Goal: Task Accomplishment & Management: Manage account settings

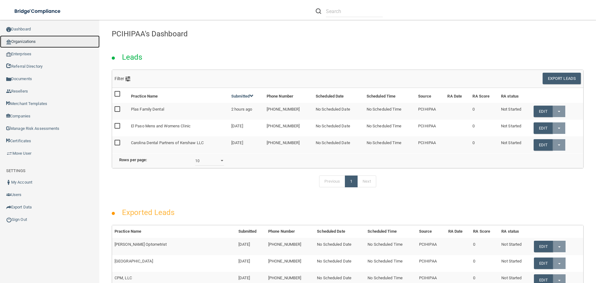
click at [26, 41] on link "Organizations" at bounding box center [50, 41] width 100 height 12
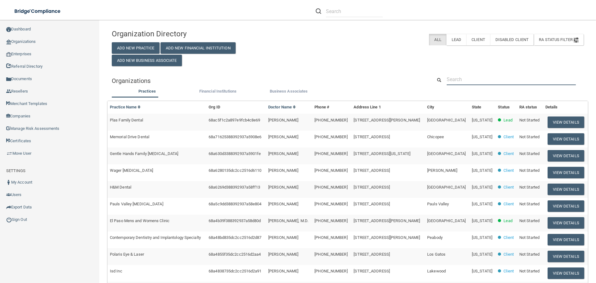
click at [473, 83] on input "text" at bounding box center [511, 79] width 129 height 11
click at [480, 78] on input "text" at bounding box center [511, 79] width 129 height 11
paste input "[PERSON_NAME][GEOGRAPHIC_DATA] P C"
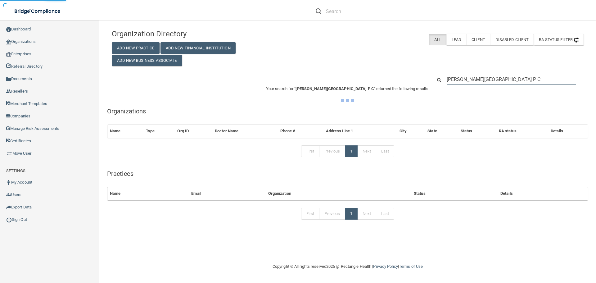
type input "[PERSON_NAME][GEOGRAPHIC_DATA] P C"
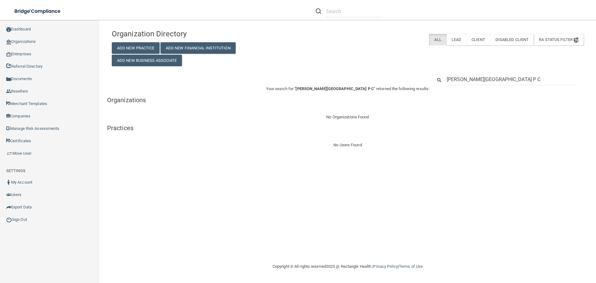
click at [527, 79] on input "[PERSON_NAME][GEOGRAPHIC_DATA] P C" at bounding box center [511, 79] width 129 height 11
type input "[PERSON_NAME] Spine Center PC"
drag, startPoint x: 520, startPoint y: 83, endPoint x: 415, endPoint y: 85, distance: 105.0
click at [415, 85] on div "Organization Directory Add New Practice Add New Financial Institution Add New B…" at bounding box center [348, 87] width 472 height 123
paste input "[PHONE_NUMBER]"
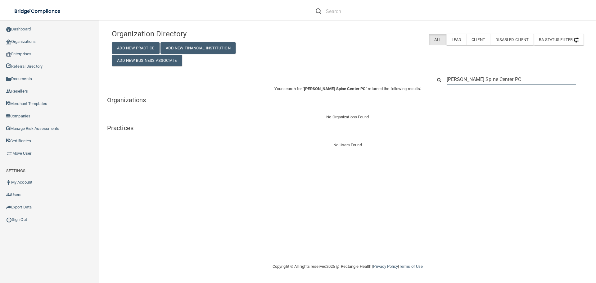
type input "[PHONE_NUMBER]"
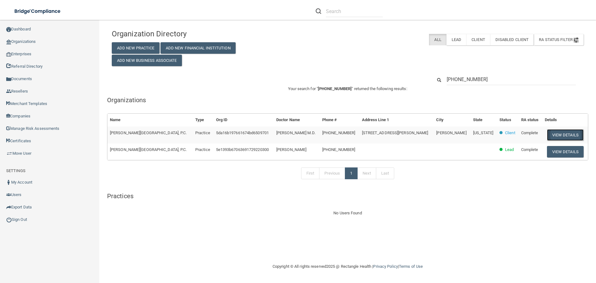
click at [558, 132] on button "View Details" at bounding box center [565, 134] width 37 height 11
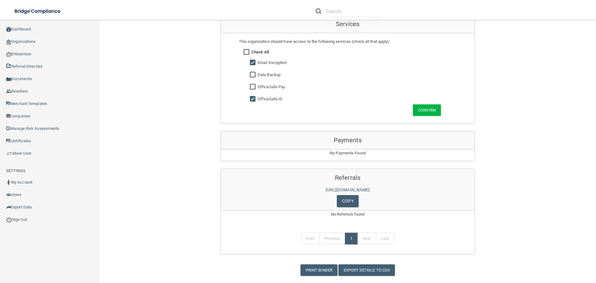
scroll to position [380, 0]
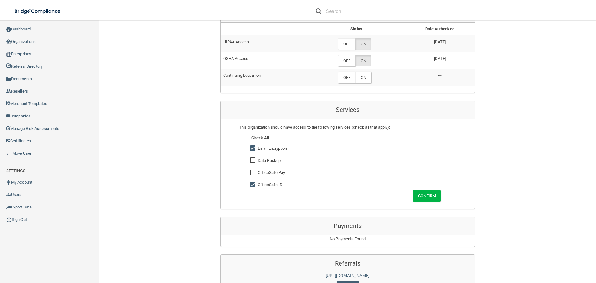
scroll to position [287, 0]
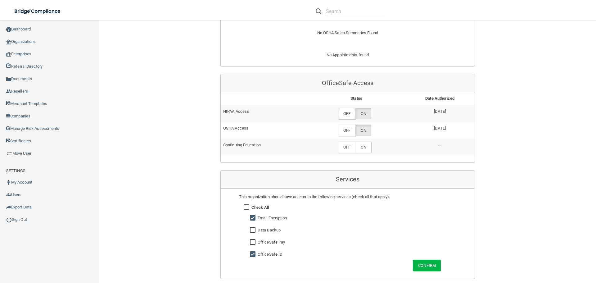
click at [348, 108] on label "OFF" at bounding box center [346, 113] width 17 height 11
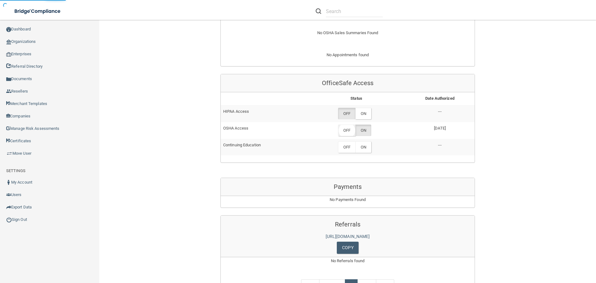
click at [347, 125] on label "OFF" at bounding box center [346, 130] width 17 height 11
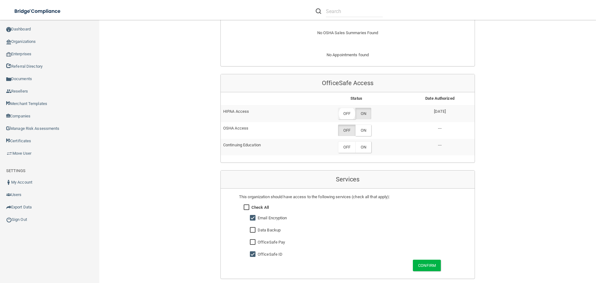
click at [342, 108] on label "OFF" at bounding box center [346, 113] width 17 height 11
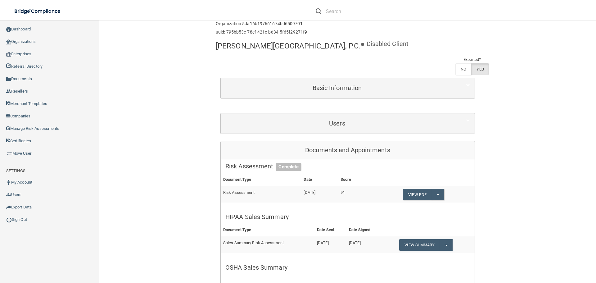
scroll to position [0, 0]
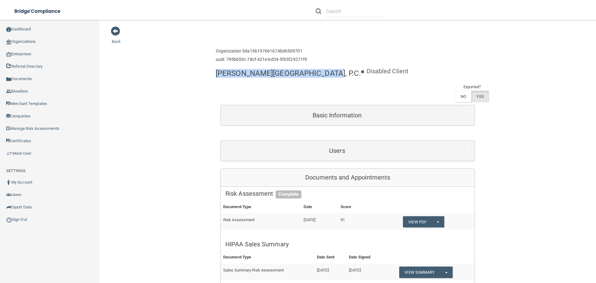
drag, startPoint x: 316, startPoint y: 75, endPoint x: 217, endPoint y: 79, distance: 99.5
click at [217, 79] on div "[PERSON_NAME][GEOGRAPHIC_DATA], P.C." at bounding box center [288, 73] width 145 height 15
copy h4 "[PERSON_NAME][GEOGRAPHIC_DATA], P.C."
click at [30, 43] on link "Organizations" at bounding box center [50, 41] width 100 height 12
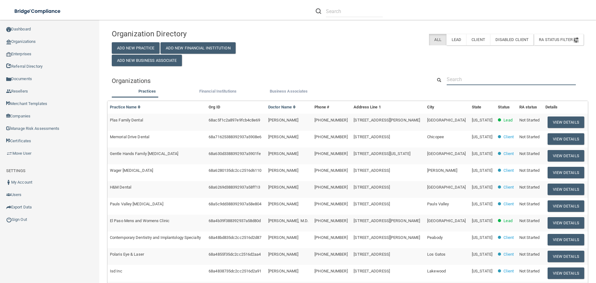
click at [484, 78] on input "text" at bounding box center [511, 79] width 129 height 11
paste input "[PERSON_NAME] Dental Group"
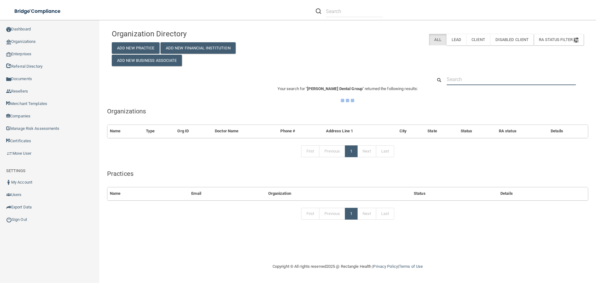
type input "[PERSON_NAME] Dental Group"
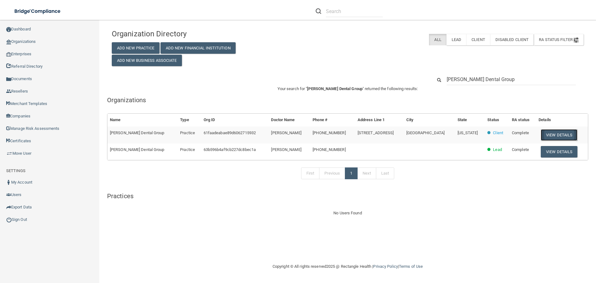
click at [555, 137] on button "View Details" at bounding box center [559, 134] width 37 height 11
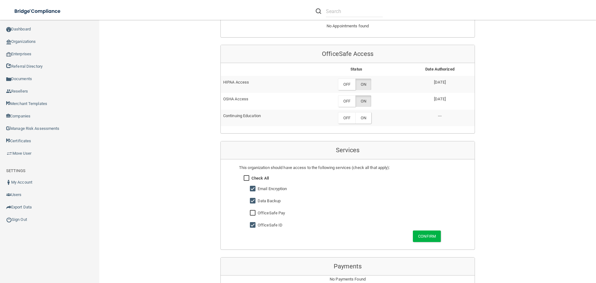
scroll to position [280, 0]
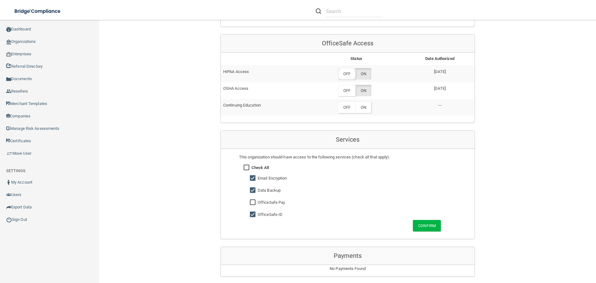
click at [344, 70] on label "OFF" at bounding box center [346, 73] width 17 height 11
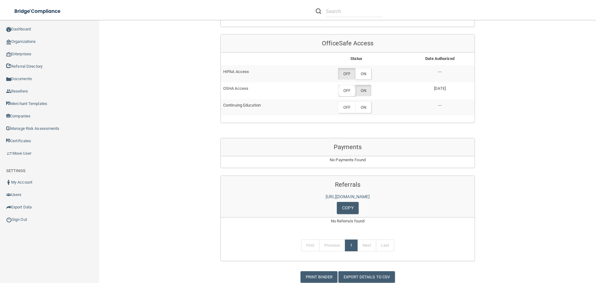
click at [344, 90] on label "OFF" at bounding box center [346, 90] width 17 height 11
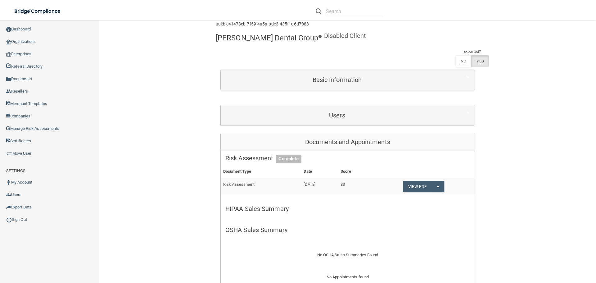
scroll to position [0, 0]
